Goal: Information Seeking & Learning: Learn about a topic

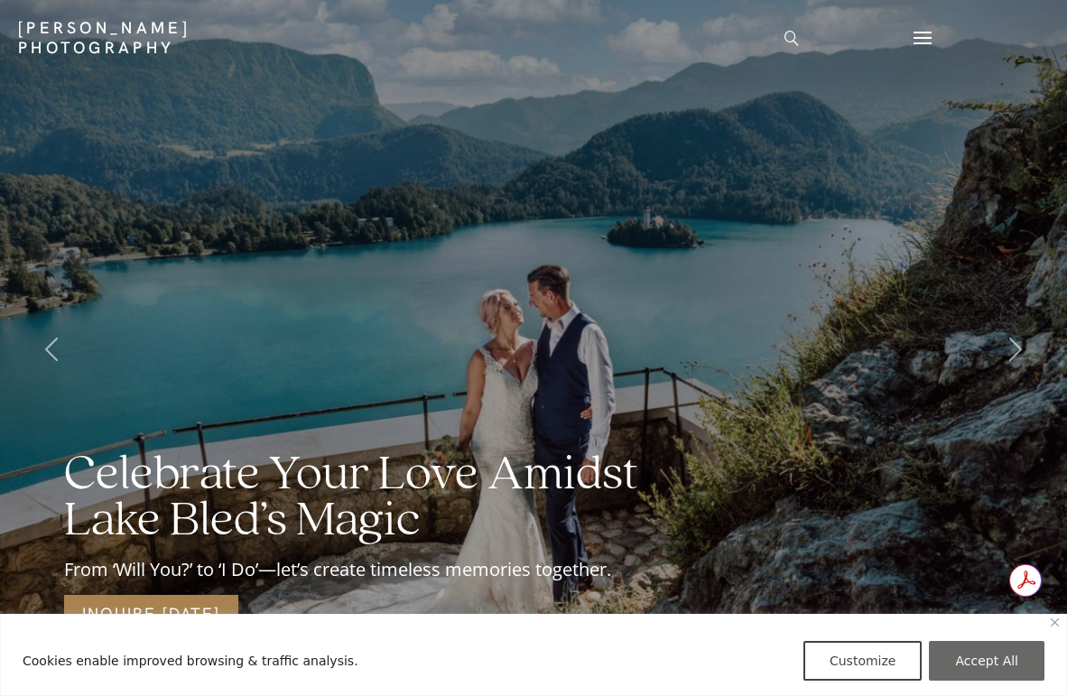
click at [997, 663] on button "Accept All" at bounding box center [987, 661] width 116 height 40
checkbox input "true"
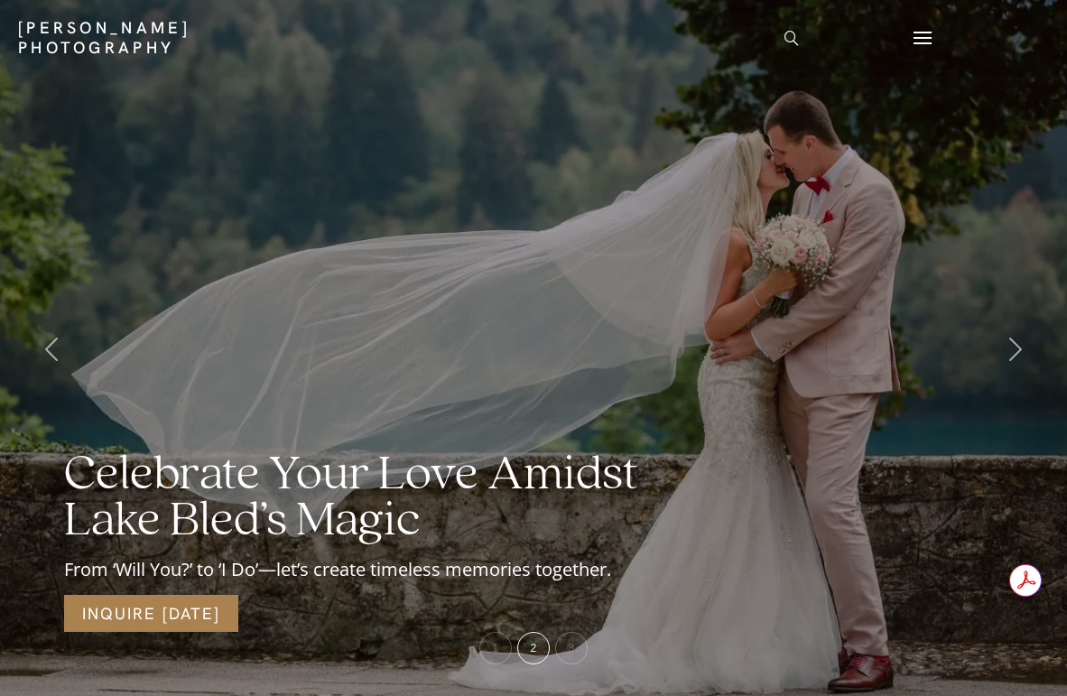
click at [913, 37] on span at bounding box center [922, 38] width 18 height 2
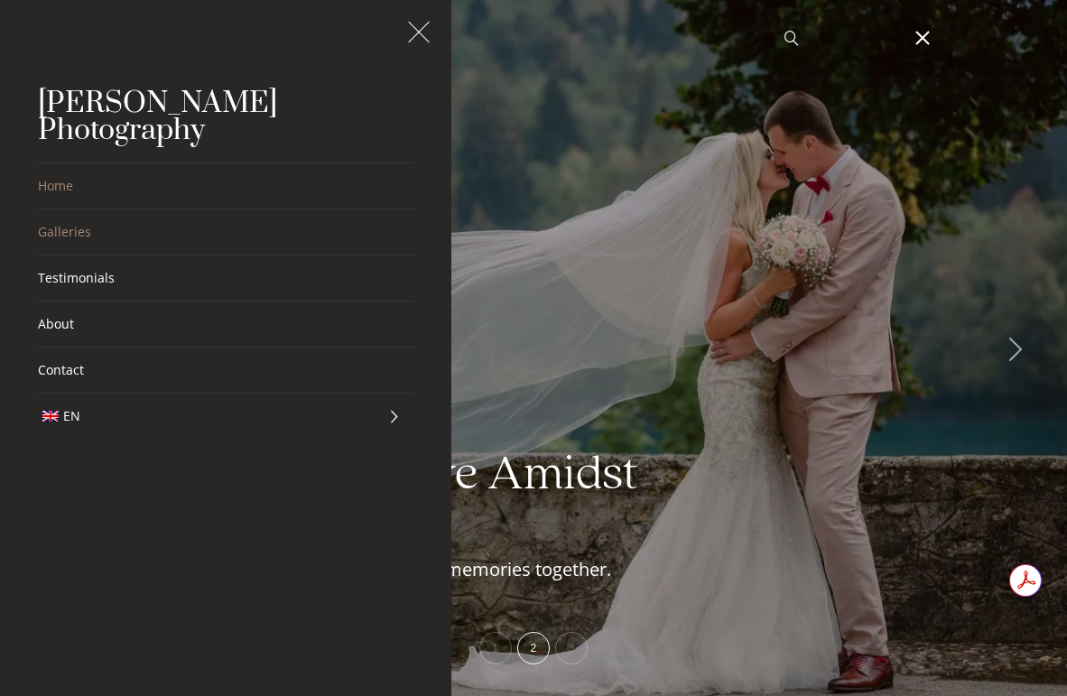
click at [60, 210] on link "Galleries" at bounding box center [225, 231] width 375 height 45
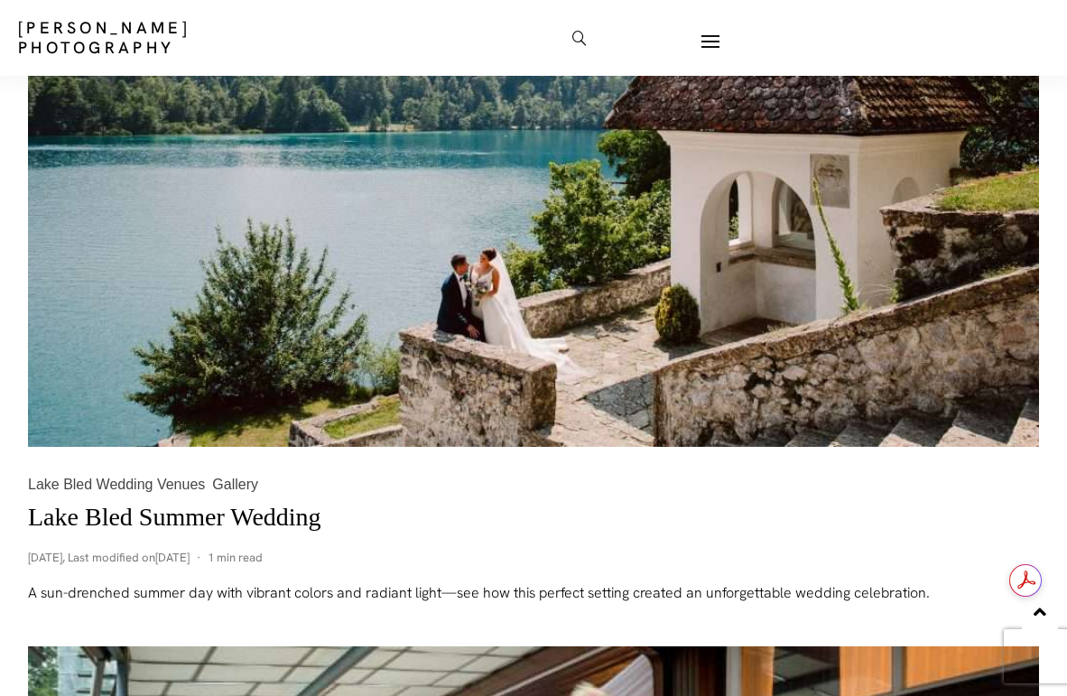
scroll to position [5491, 0]
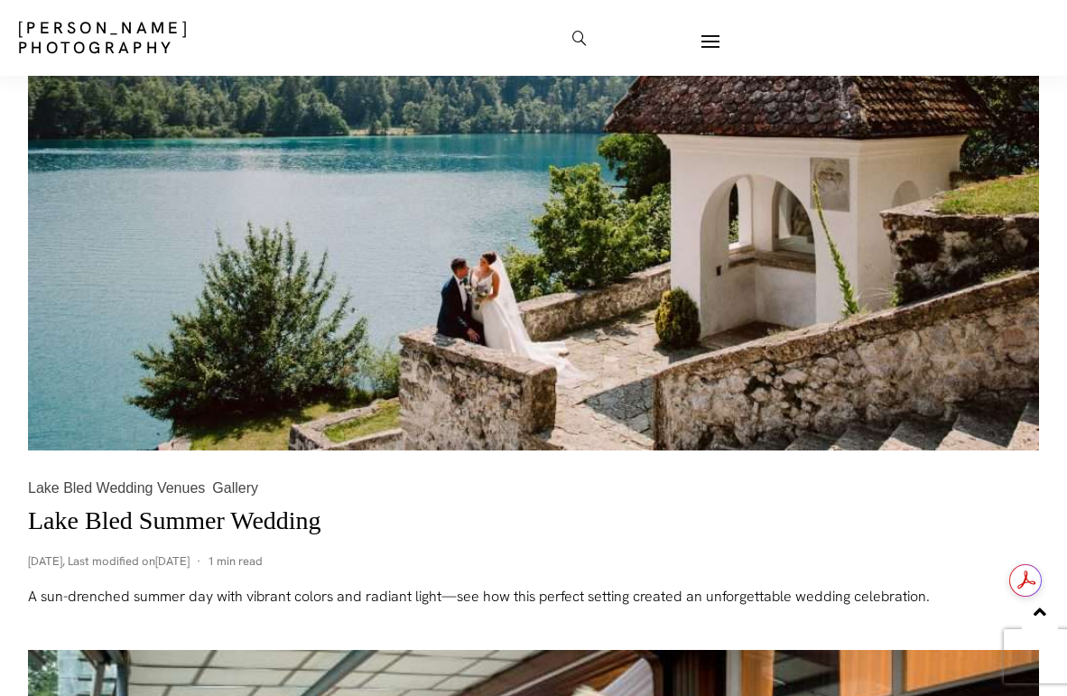
click at [253, 526] on link "Lake Bled Summer Wedding" at bounding box center [174, 520] width 293 height 28
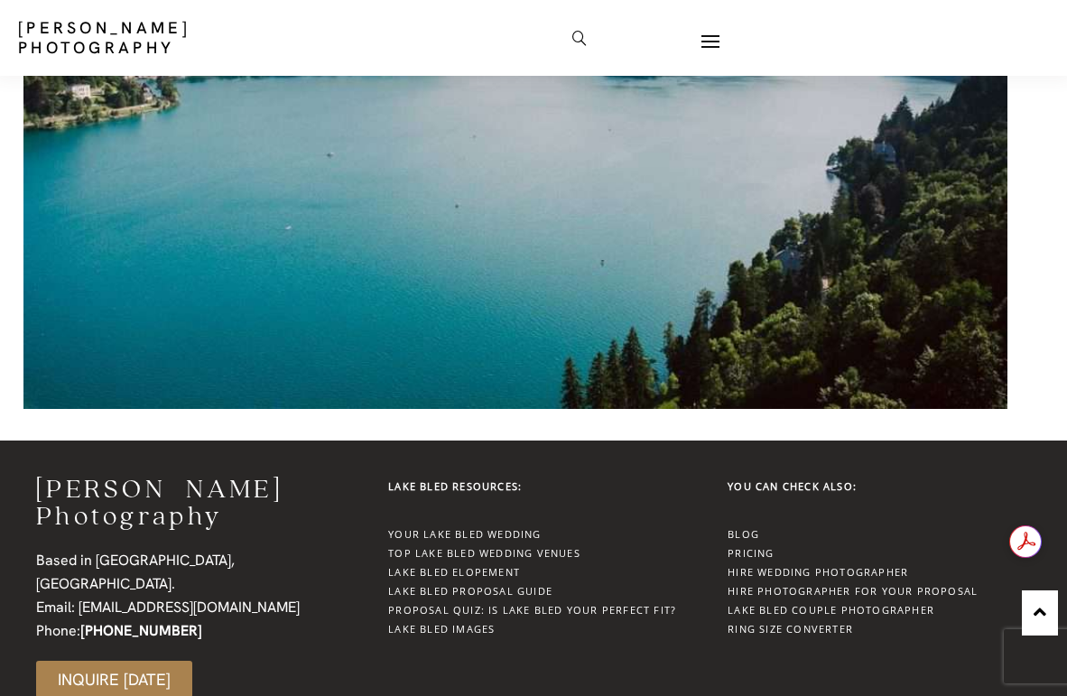
scroll to position [55086, 0]
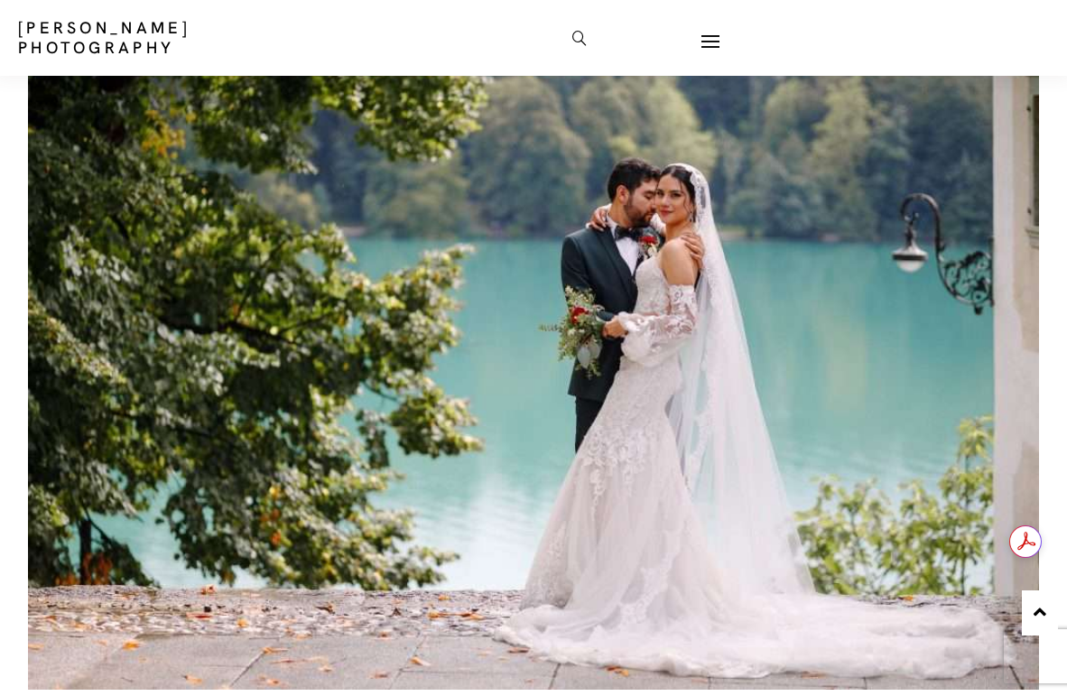
scroll to position [4367, 0]
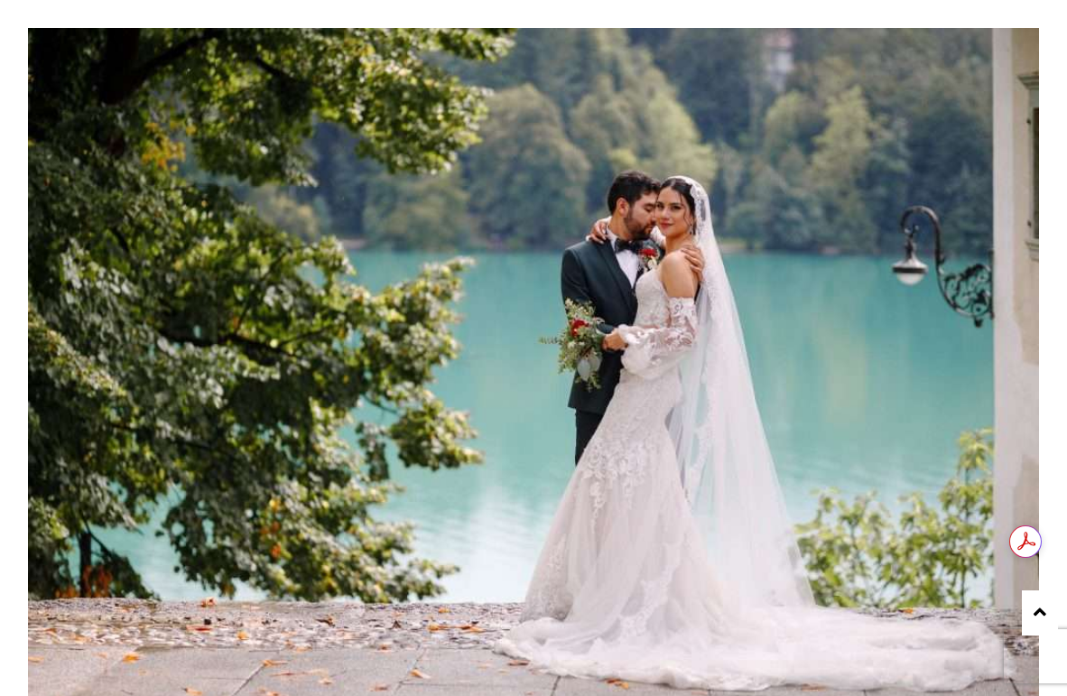
click at [500, 357] on img at bounding box center [533, 365] width 1011 height 674
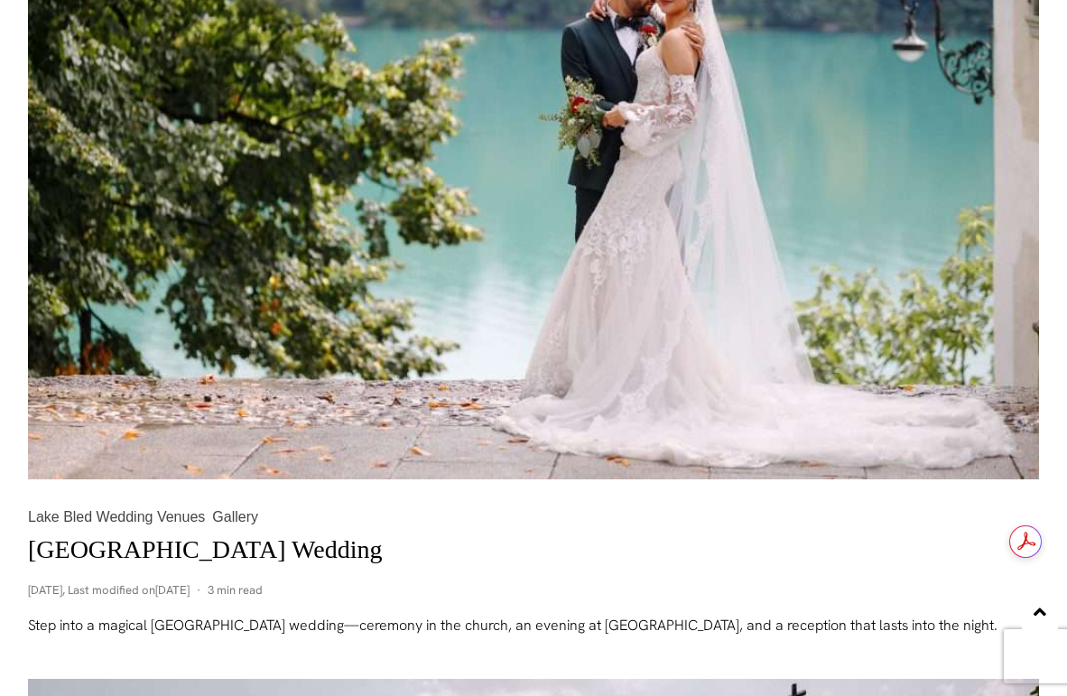
scroll to position [4616, 0]
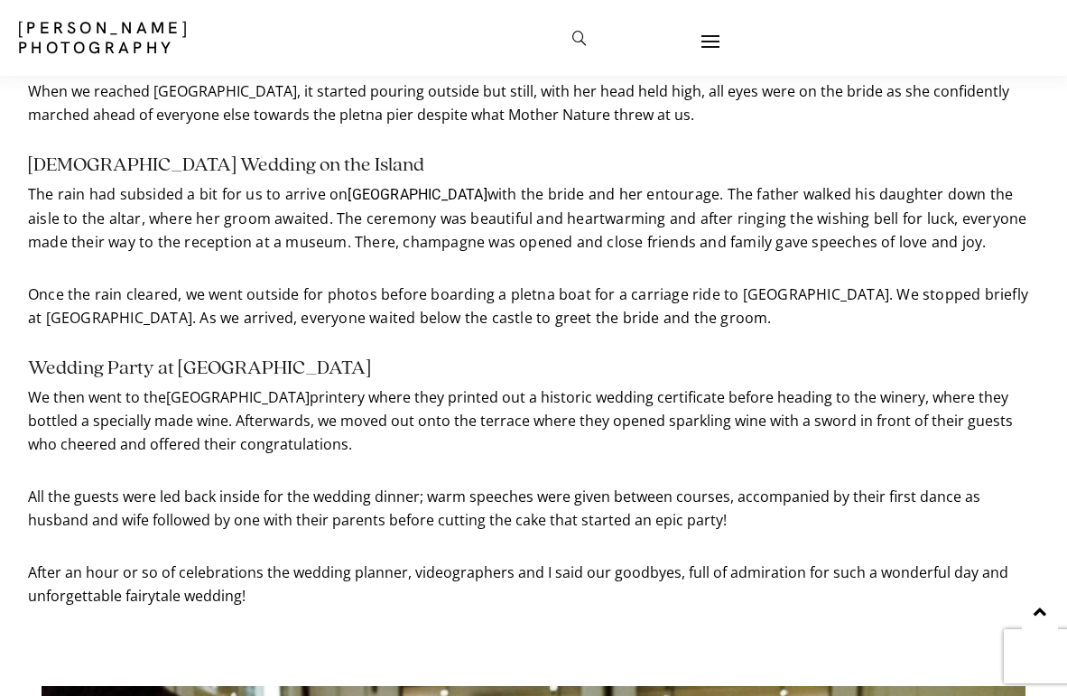
scroll to position [1281, 0]
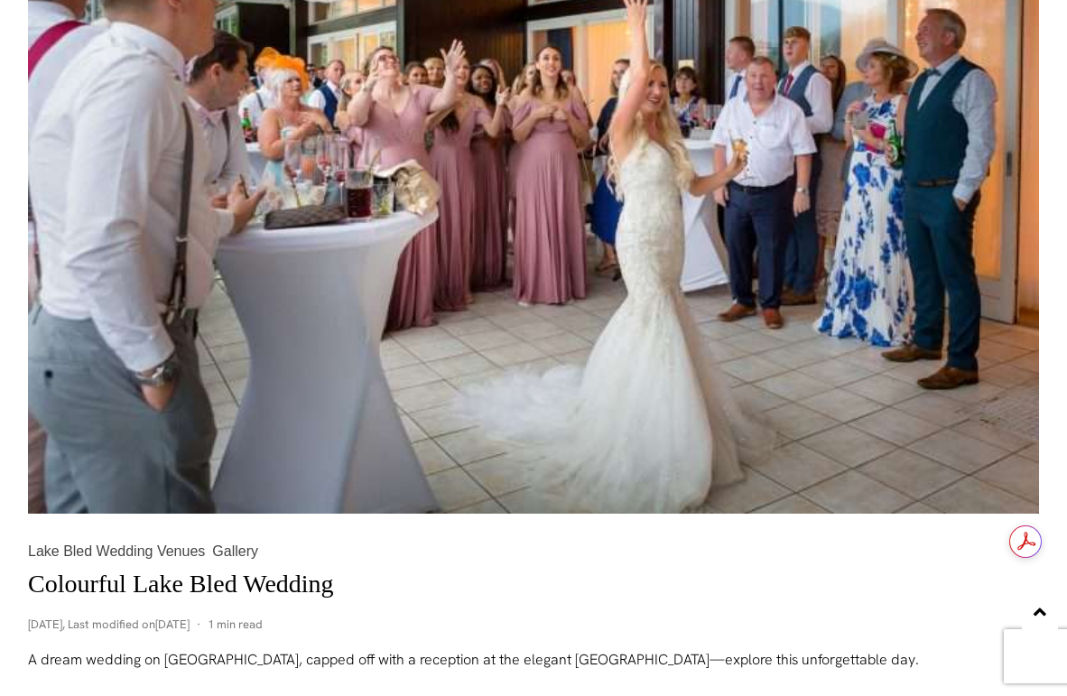
scroll to position [6322, 0]
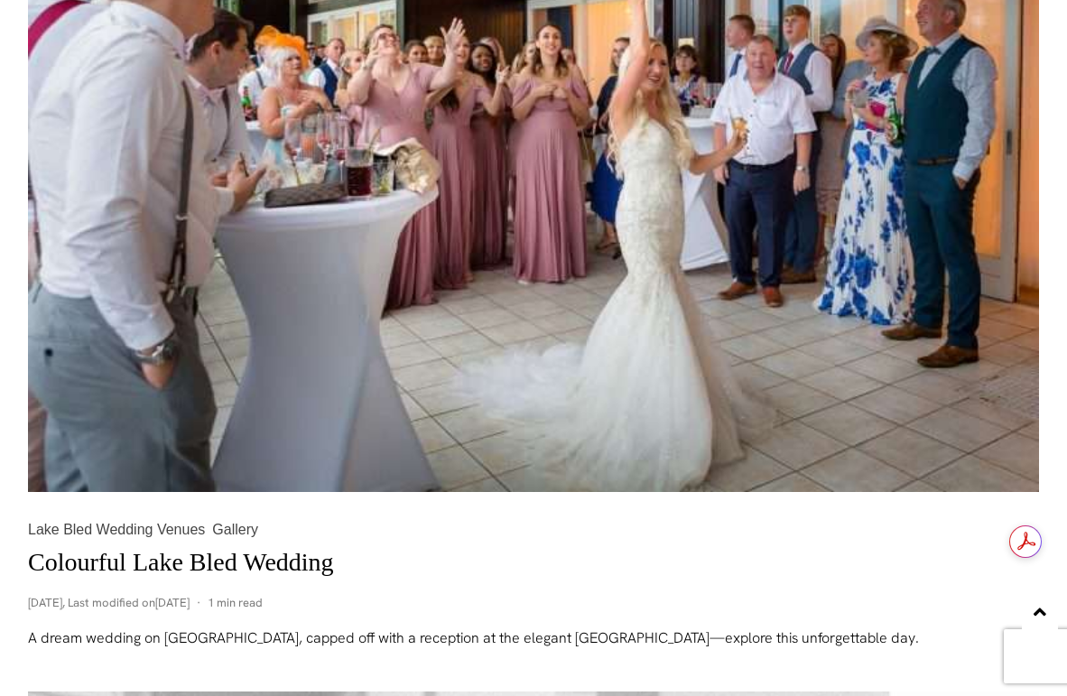
click at [248, 570] on link "Colourful Lake Bled Wedding" at bounding box center [181, 562] width 306 height 28
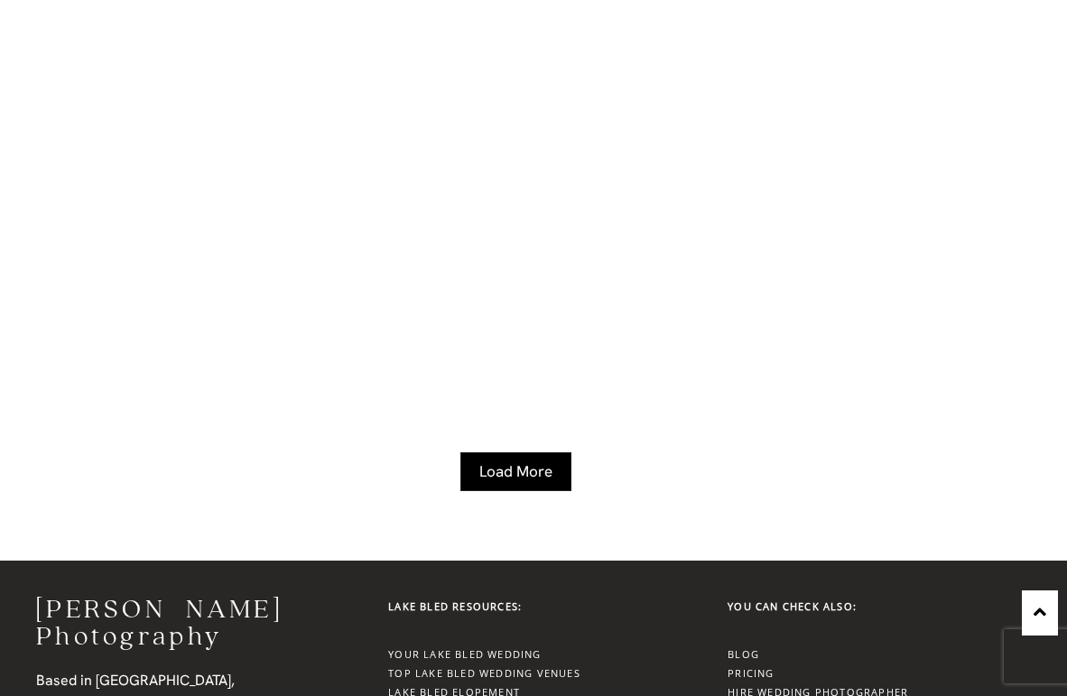
scroll to position [21838, 0]
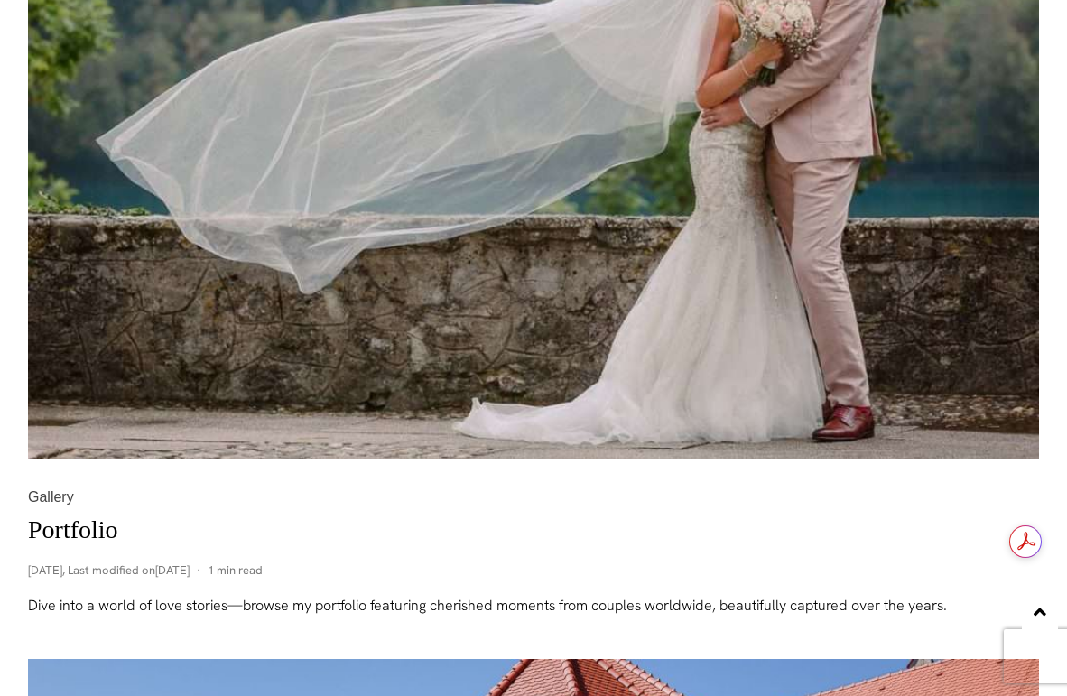
scroll to position [1116, 0]
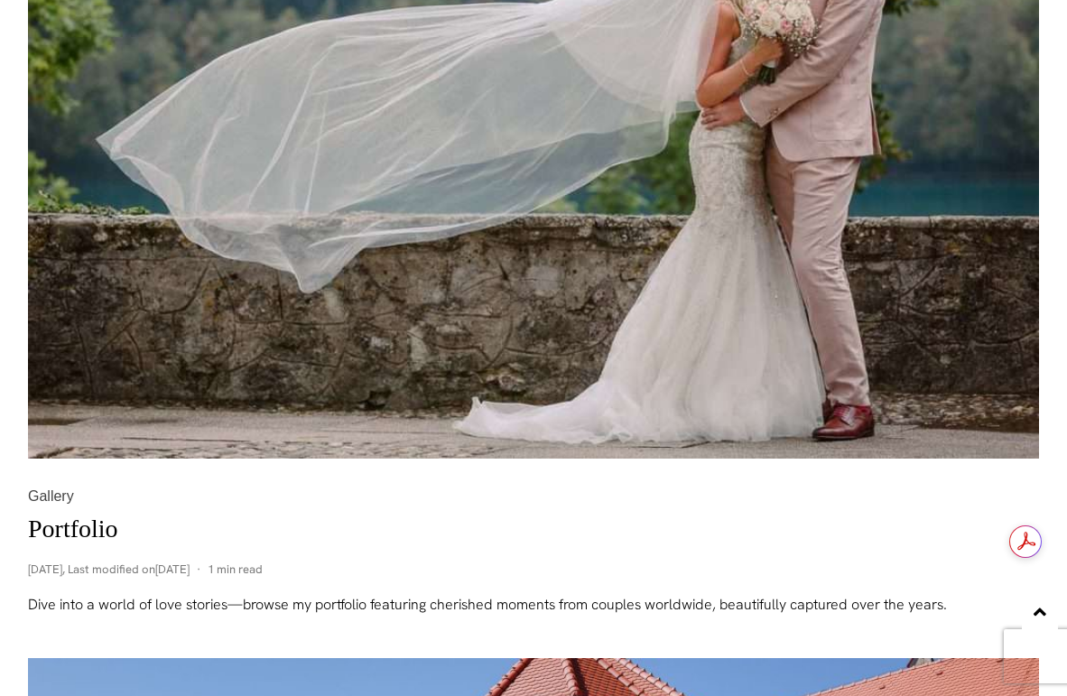
click at [79, 530] on link "Portfolio" at bounding box center [73, 528] width 90 height 28
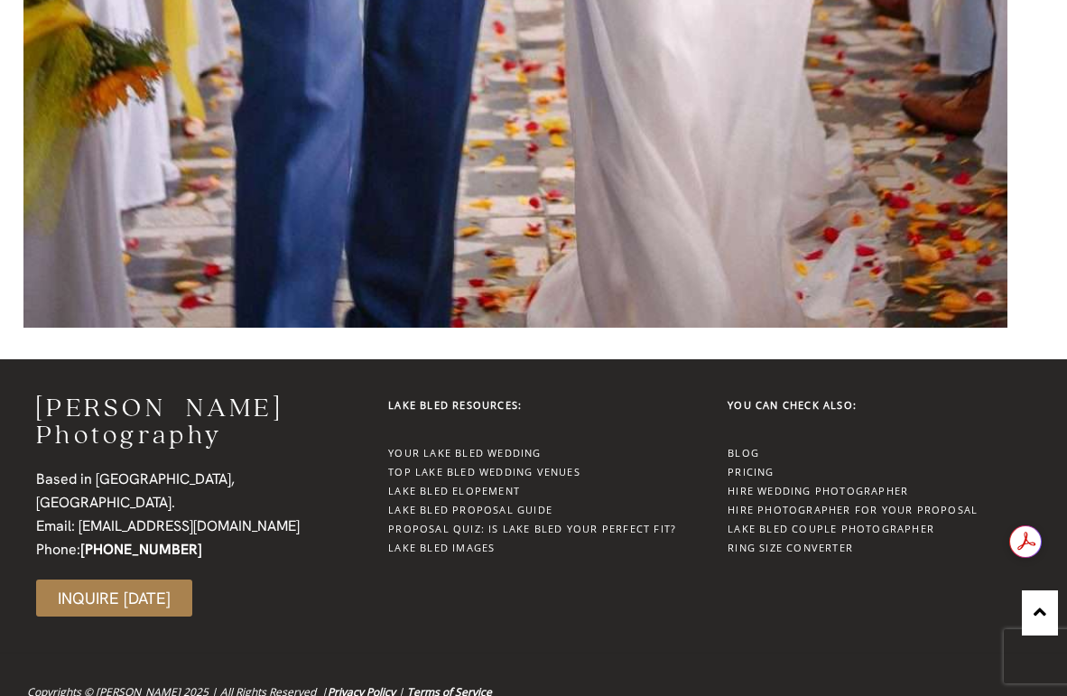
scroll to position [47661, 0]
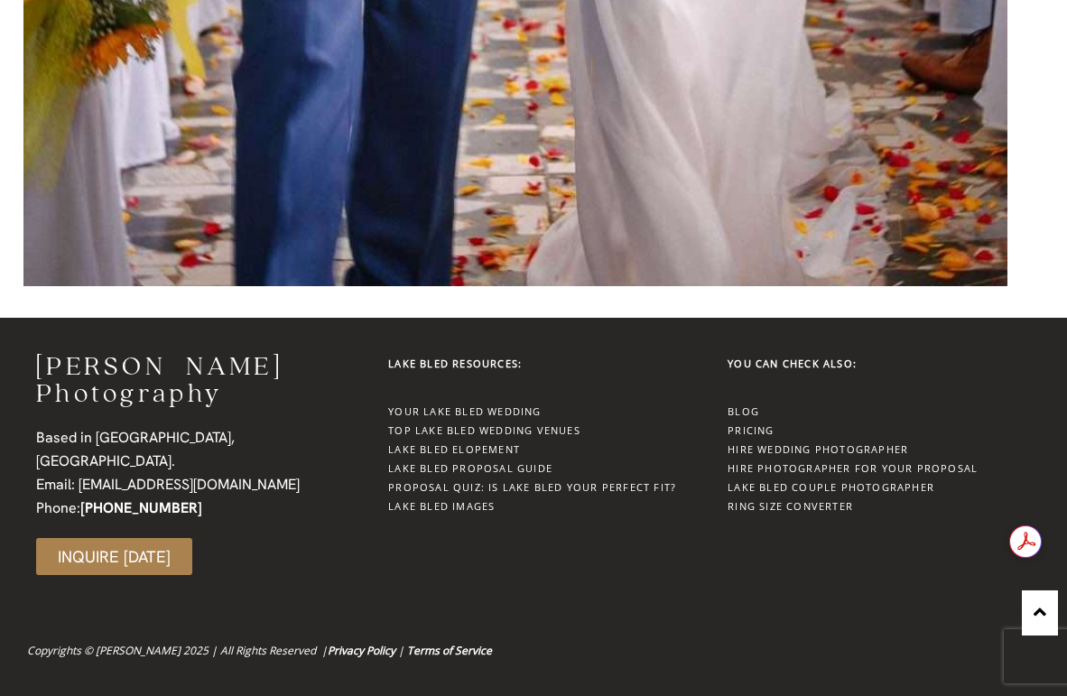
click at [543, 488] on link "Proposal Quiz: Is Lake Bled Your Perfect Fit?" at bounding box center [532, 487] width 288 height 14
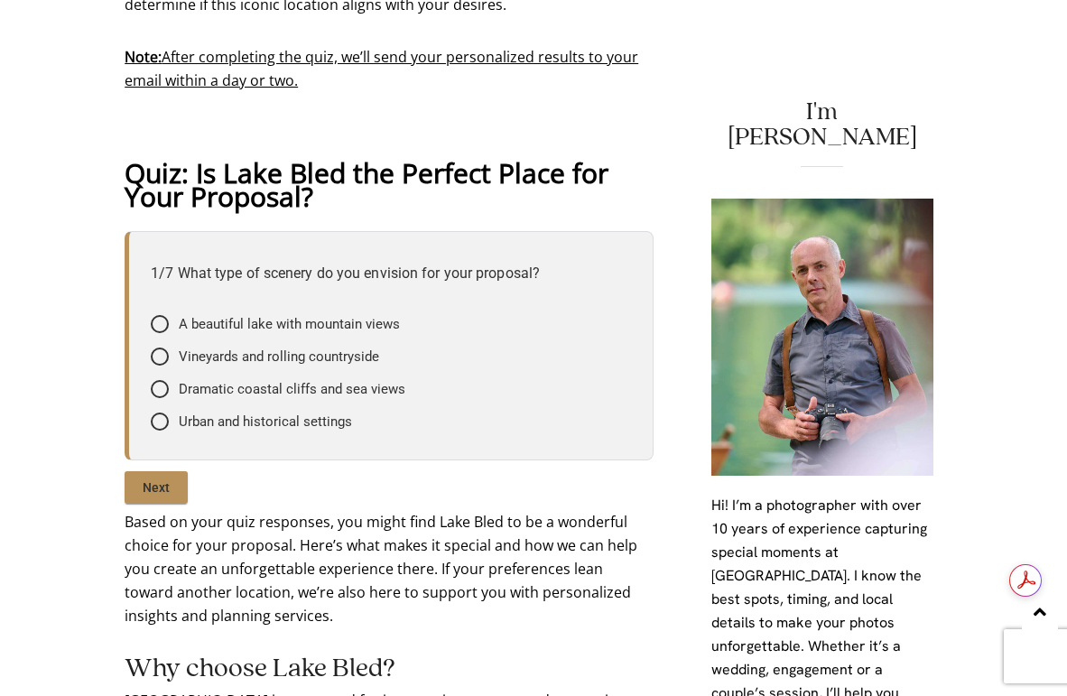
scroll to position [1327, 0]
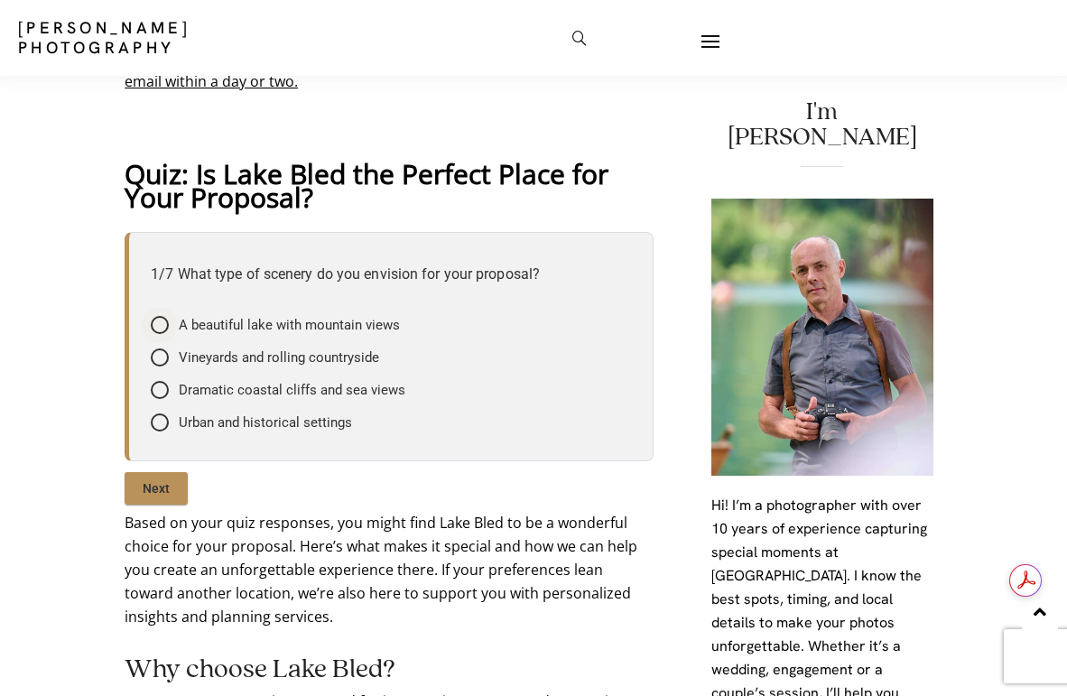
click at [309, 330] on span "A beautiful lake with mountain views" at bounding box center [289, 325] width 221 height 18
click at [0, 0] on input"] "A beautiful lake with mountain views" at bounding box center [0, 0] width 0 height 0
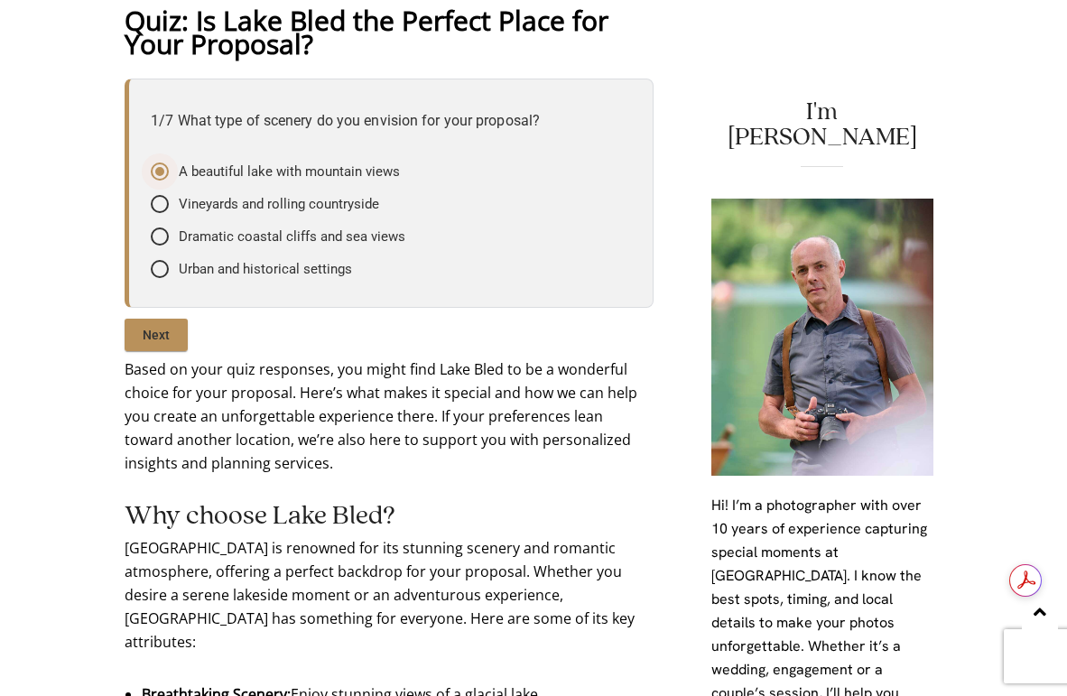
scroll to position [1581, 0]
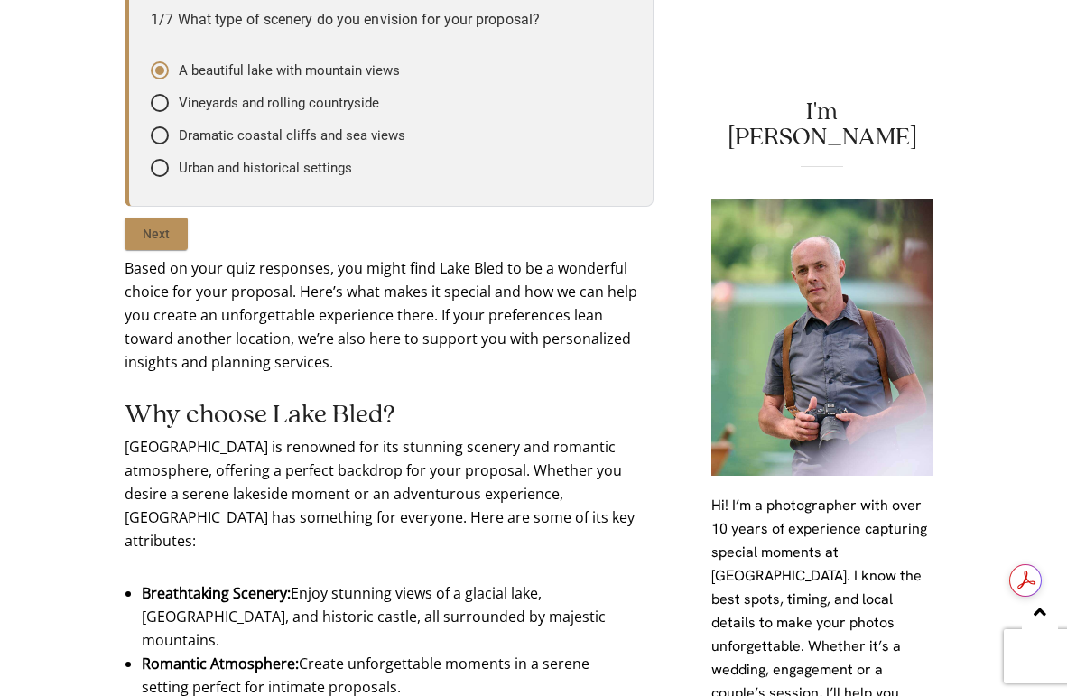
click at [175, 246] on input "Next" at bounding box center [156, 234] width 63 height 32
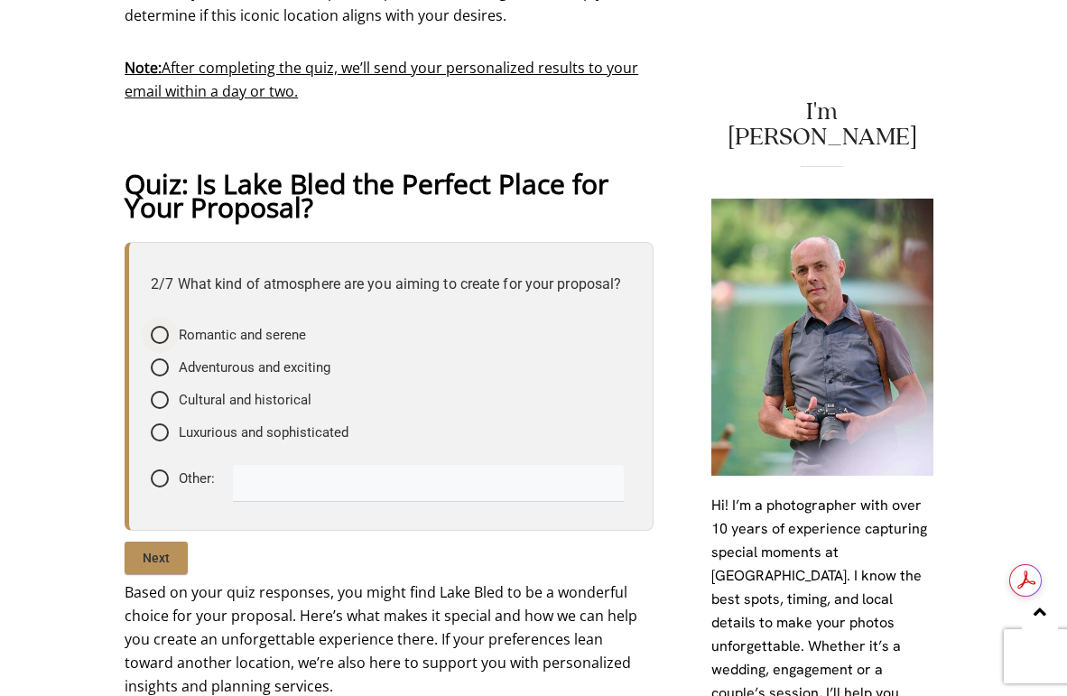
scroll to position [0, 0]
click at [247, 328] on span "Romantic and serene" at bounding box center [242, 335] width 127 height 18
click at [0, 0] on input"] "Romantic and serene" at bounding box center [0, 0] width 0 height 0
click at [169, 555] on input "Next" at bounding box center [156, 558] width 63 height 32
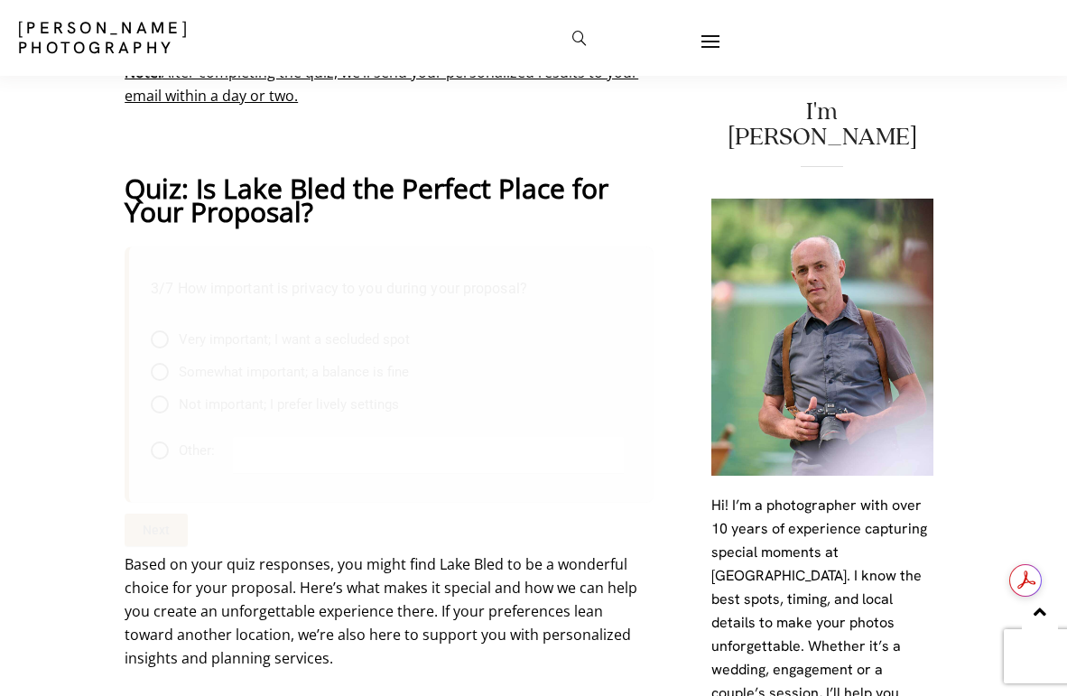
scroll to position [1309, 0]
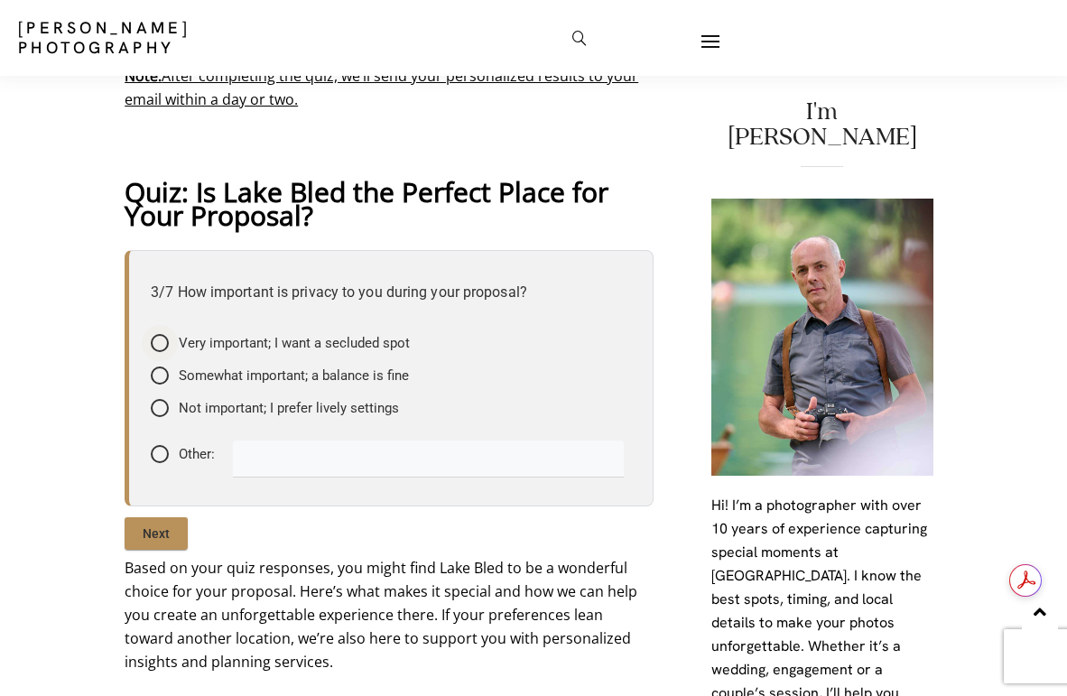
click at [273, 344] on span "Very important; I want a secluded spot" at bounding box center [294, 343] width 231 height 18
click at [0, 0] on input"] "Very important; I want a secluded spot" at bounding box center [0, 0] width 0 height 0
click at [157, 537] on input "Next" at bounding box center [156, 533] width 63 height 32
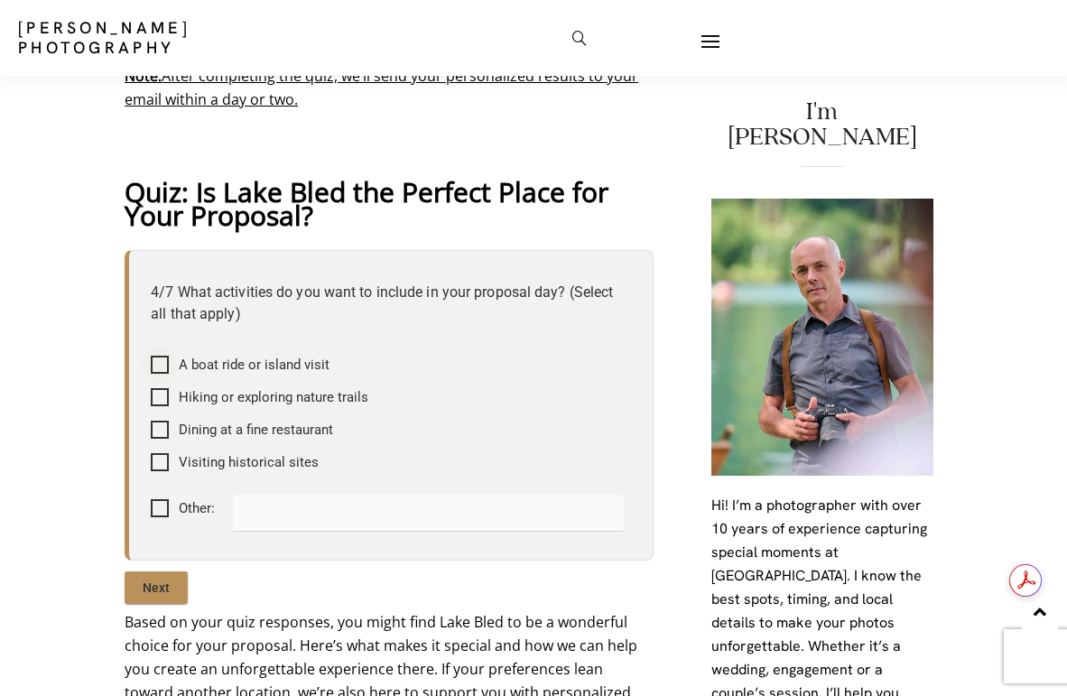
click at [238, 365] on span "A boat ride or island visit" at bounding box center [254, 365] width 151 height 18
click at [0, 0] on input"] "A boat ride or island visit" at bounding box center [0, 0] width 0 height 0
click at [229, 401] on span "Hiking or exploring nature trails" at bounding box center [274, 397] width 190 height 18
click at [0, 0] on input"] "Hiking or exploring nature trails" at bounding box center [0, 0] width 0 height 0
click at [229, 455] on span "Visiting historical sites" at bounding box center [249, 462] width 140 height 18
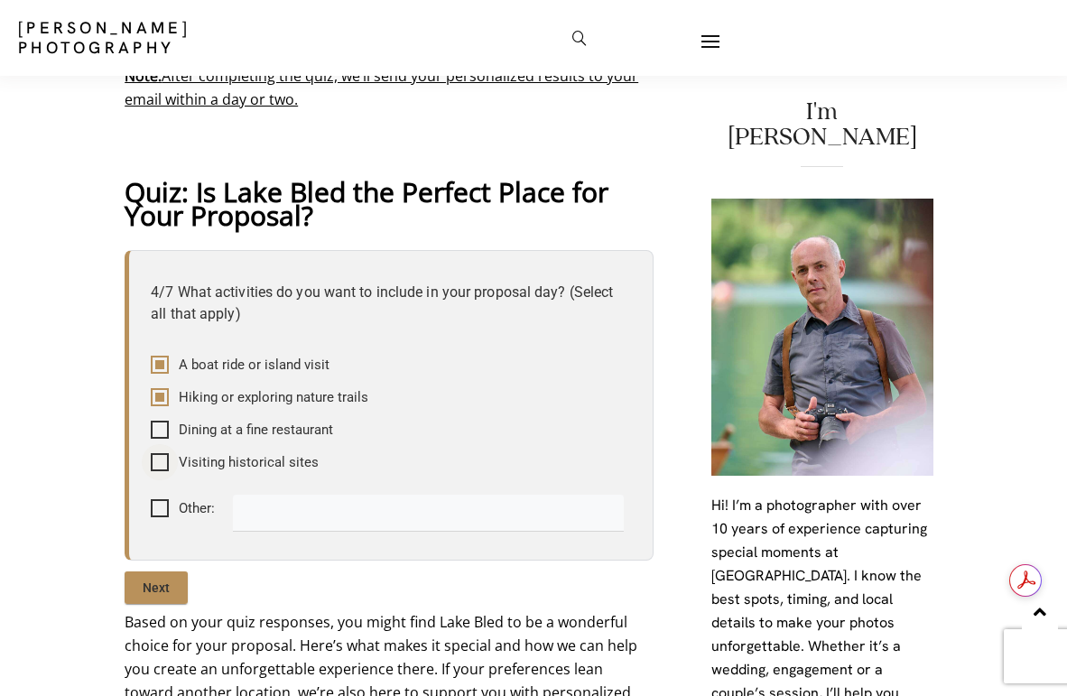
click at [0, 0] on input"] "Visiting historical sites" at bounding box center [0, 0] width 0 height 0
click at [236, 431] on span "Dining at a fine restaurant" at bounding box center [256, 430] width 154 height 18
click at [0, 0] on input"] "Dining at a fine restaurant" at bounding box center [0, 0] width 0 height 0
click at [173, 583] on input "Next" at bounding box center [156, 587] width 63 height 32
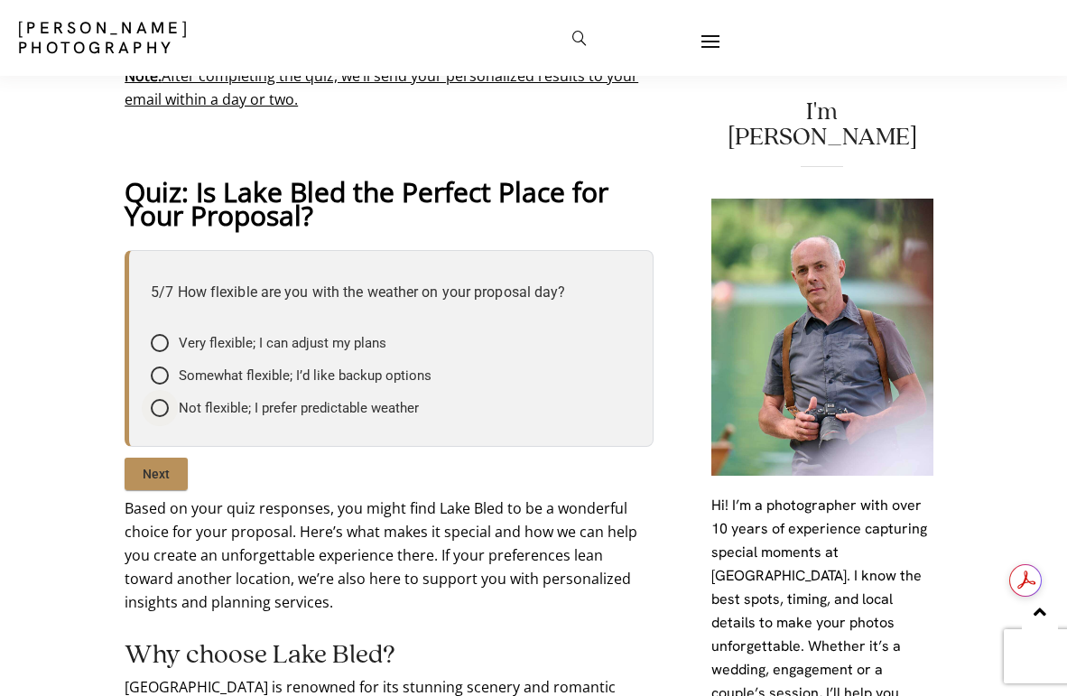
click at [292, 407] on span "Not flexible; I prefer predictable weather" at bounding box center [299, 408] width 240 height 18
click at [0, 0] on input"] "Not flexible; I prefer predictable weather" at bounding box center [0, 0] width 0 height 0
click at [162, 470] on input "Next" at bounding box center [156, 474] width 63 height 32
click at [227, 405] on span "No, I have my own plan" at bounding box center [248, 408] width 139 height 18
click at [0, 0] on input"] "No, I have my own plan" at bounding box center [0, 0] width 0 height 0
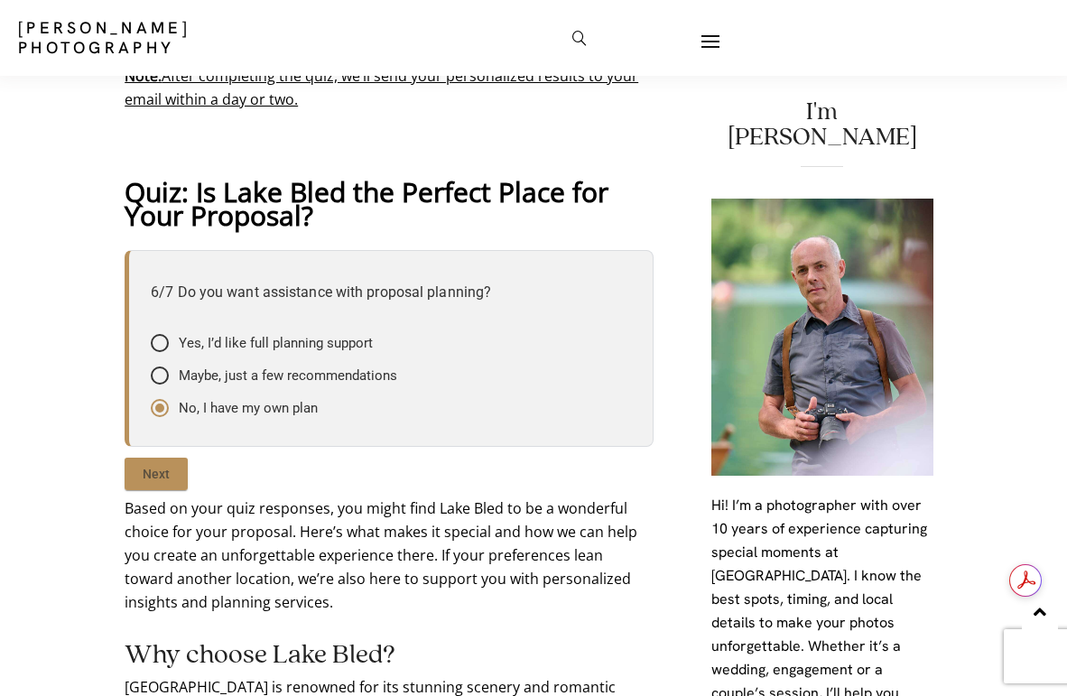
click at [144, 486] on input "Next" at bounding box center [156, 474] width 63 height 32
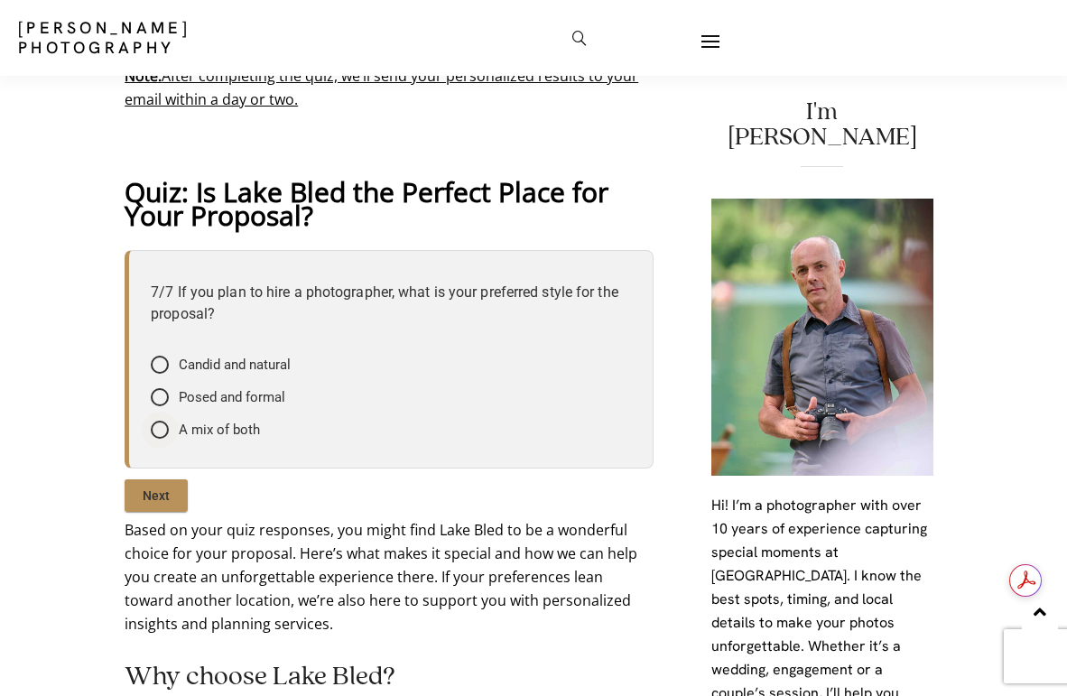
click at [217, 434] on span "A mix of both" at bounding box center [219, 430] width 81 height 18
click at [0, 0] on input"] "A mix of both" at bounding box center [0, 0] width 0 height 0
click at [153, 489] on input "Next" at bounding box center [156, 495] width 63 height 32
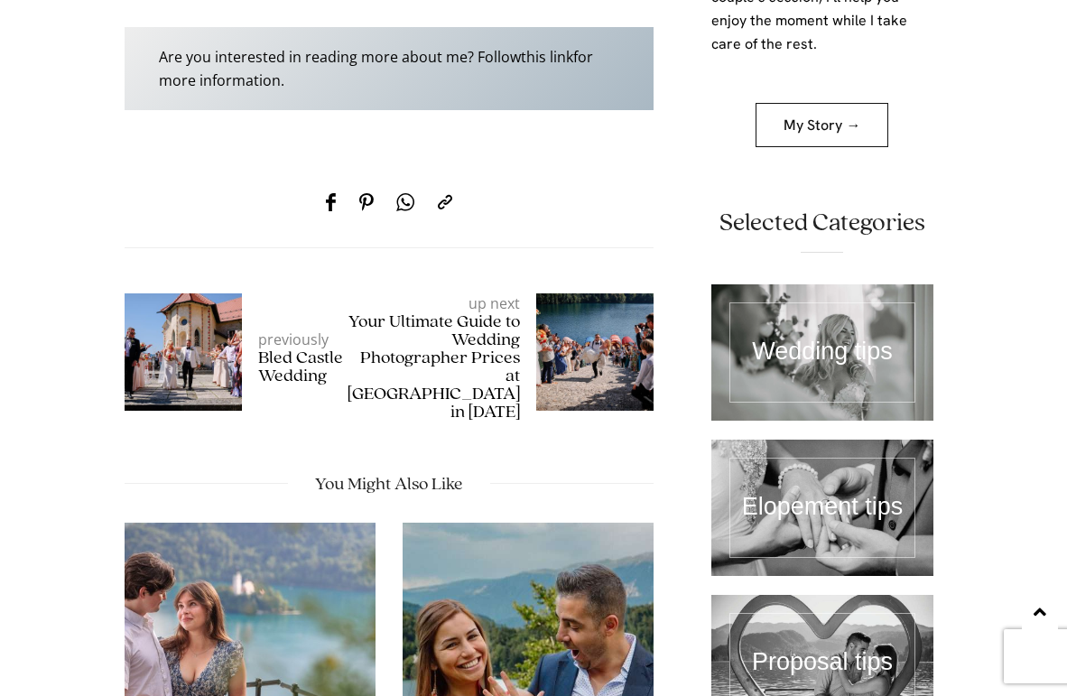
scroll to position [3951, 0]
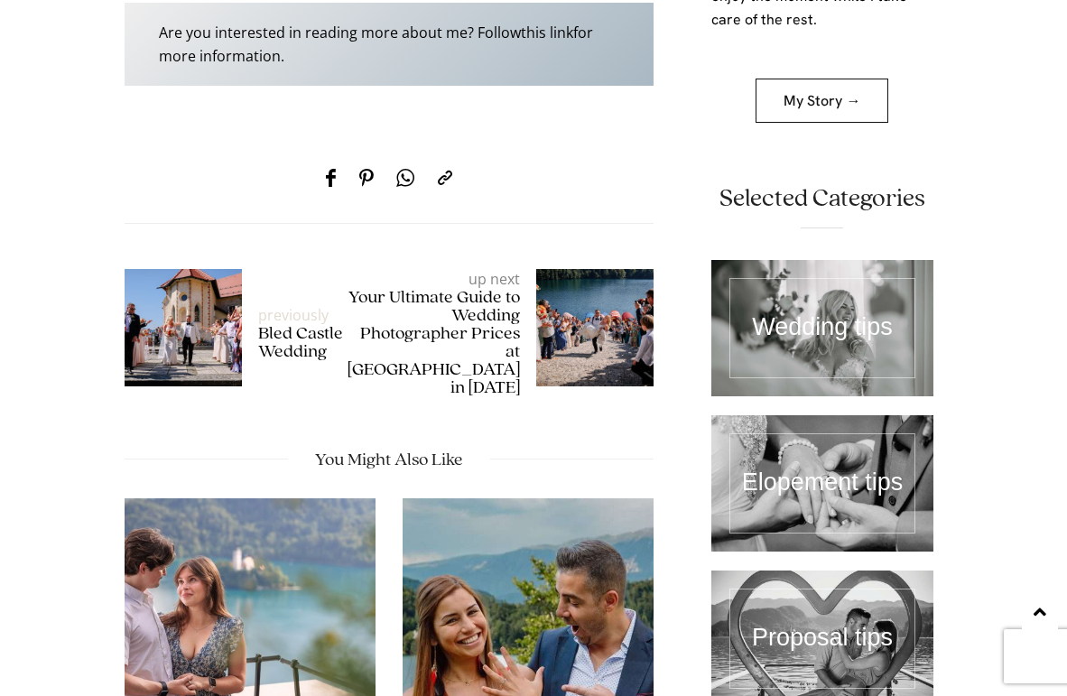
click at [288, 325] on h5 "Bled Castle Wedding" at bounding box center [311, 343] width 106 height 36
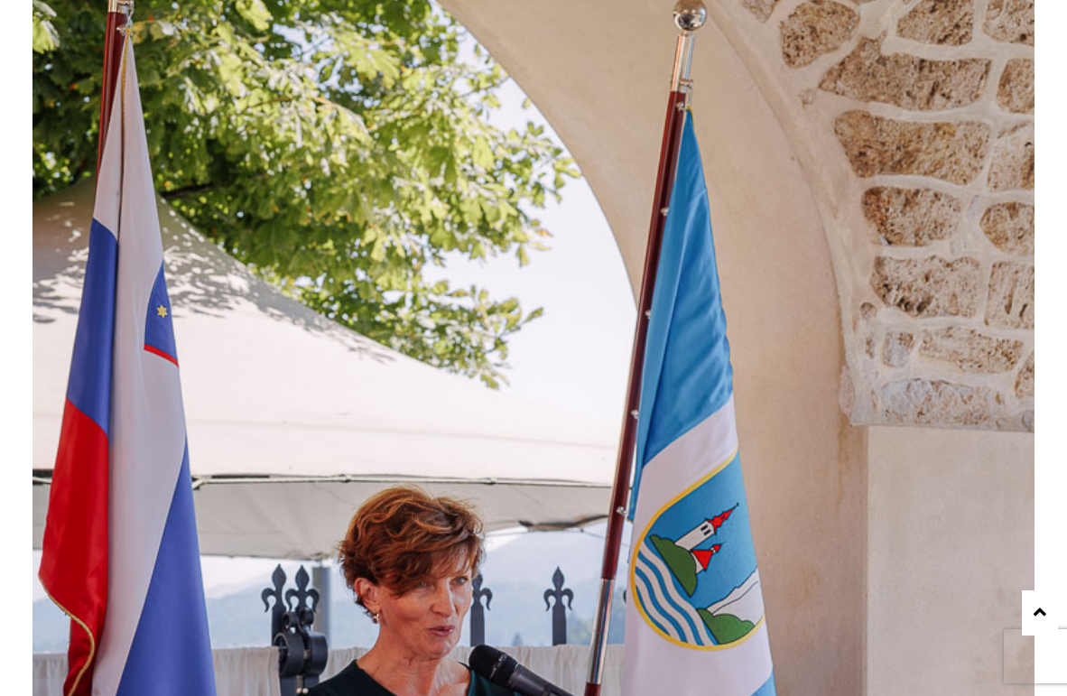
scroll to position [51032, 0]
